Goal: Information Seeking & Learning: Find specific fact

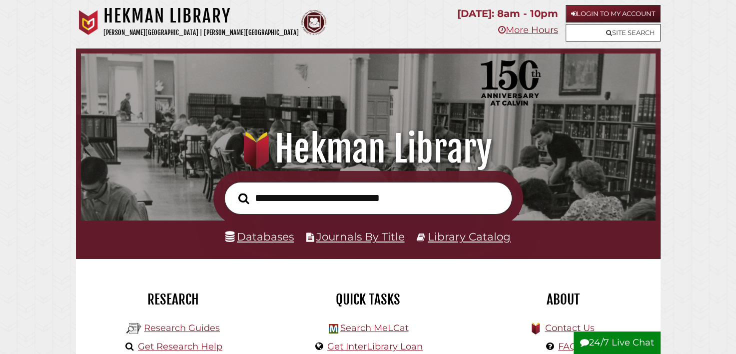
scroll to position [190, 570]
drag, startPoint x: 415, startPoint y: 133, endPoint x: 423, endPoint y: 127, distance: 10.0
click at [423, 127] on h1 ".heklogo-cls-1 { fill: url(#linear-gradient); } .heklogo-cls-1, .heklogo-cls-2,…" at bounding box center [368, 149] width 553 height 44
type input "*"
type input "**********"
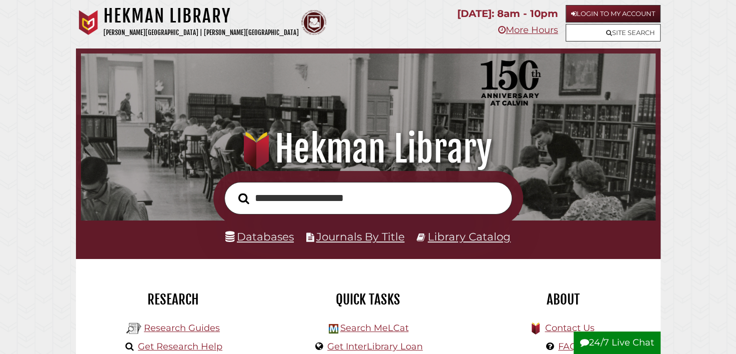
click at [233, 190] on button "Search" at bounding box center [243, 198] width 21 height 17
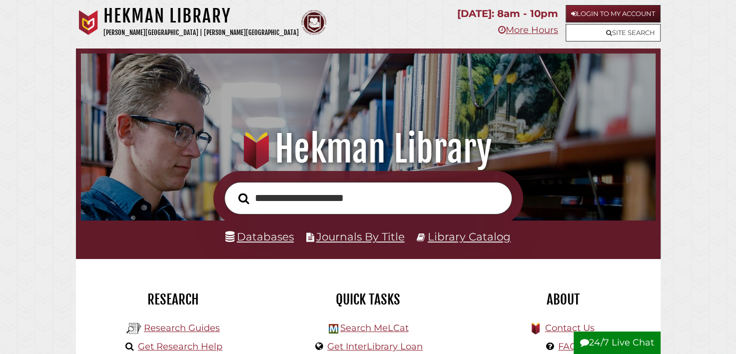
scroll to position [190, 570]
click at [233, 190] on button "Search" at bounding box center [243, 198] width 21 height 17
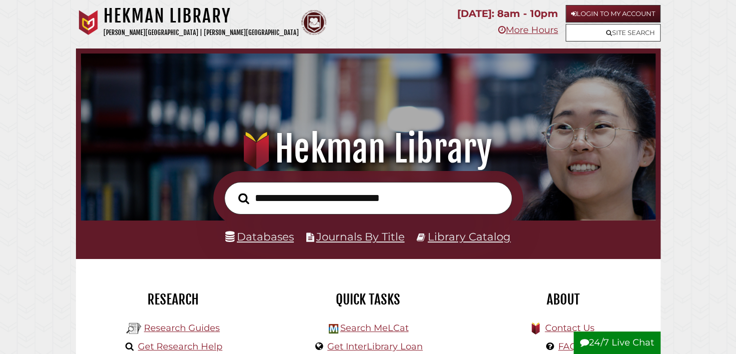
scroll to position [190, 570]
click at [262, 197] on input "text" at bounding box center [368, 198] width 288 height 32
type input "**********"
click at [233, 190] on button "Search" at bounding box center [243, 198] width 21 height 17
